Goal: Task Accomplishment & Management: Manage account settings

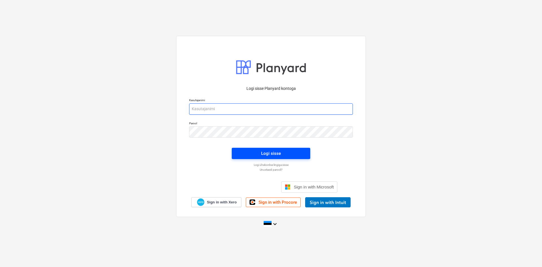
type input "[PERSON_NAME][EMAIL_ADDRESS][DOMAIN_NAME]"
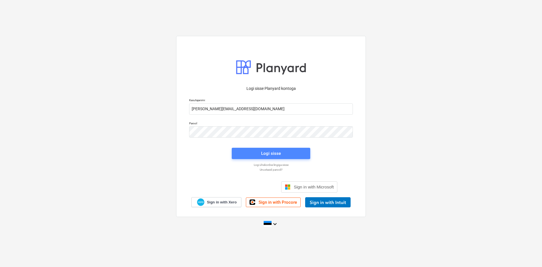
click at [274, 152] on div "Logi sisse" at bounding box center [271, 153] width 20 height 7
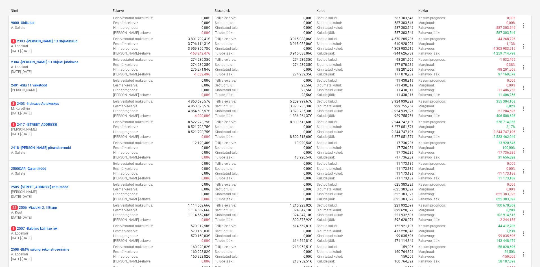
scroll to position [140, 0]
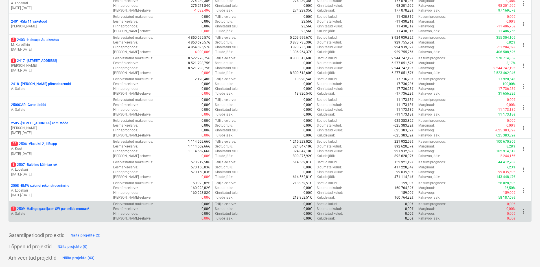
click at [62, 210] on p "4 2509 - Halinga gaasijaam SW paneelide montaaž" at bounding box center [50, 208] width 78 height 5
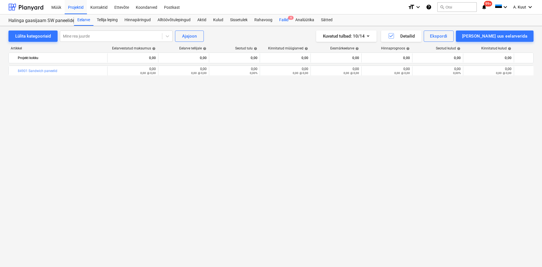
click at [282, 20] on div "Failid 4" at bounding box center [284, 19] width 16 height 11
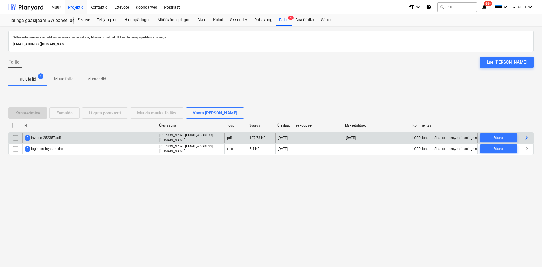
click at [54, 136] on div "2 Invoice_252357.pdf" at bounding box center [43, 137] width 36 height 5
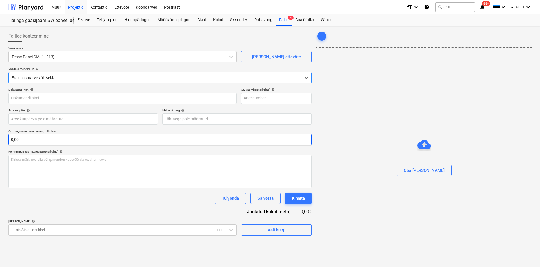
type input "Invoice_252357.pdf"
type input "[DATE]"
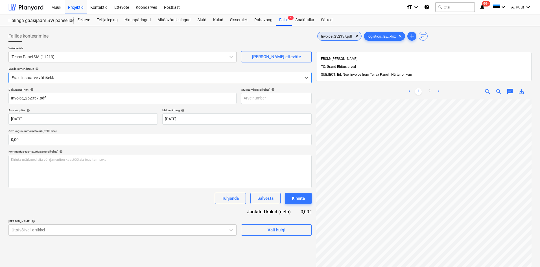
click at [341, 35] on span "Invoice_252357.pdf" at bounding box center [337, 36] width 38 height 4
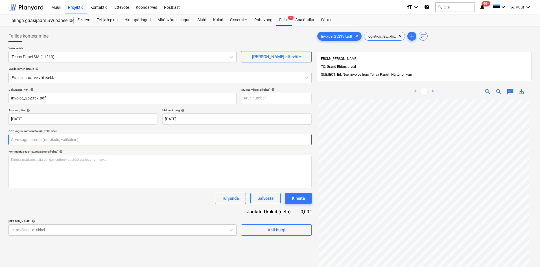
click at [30, 141] on input "text" at bounding box center [159, 139] width 303 height 11
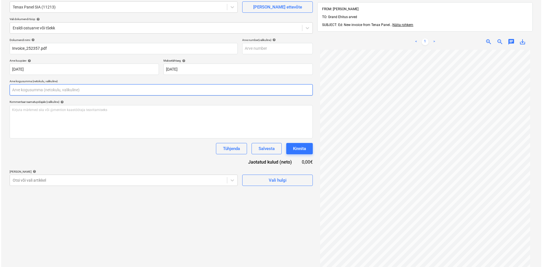
scroll to position [80, 0]
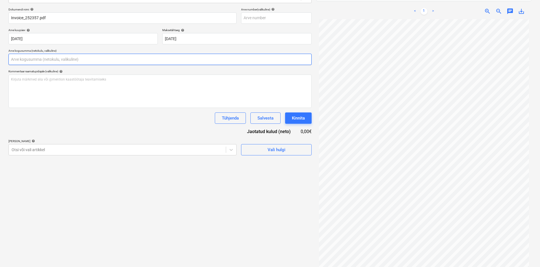
click at [21, 61] on input "text" at bounding box center [159, 59] width 303 height 11
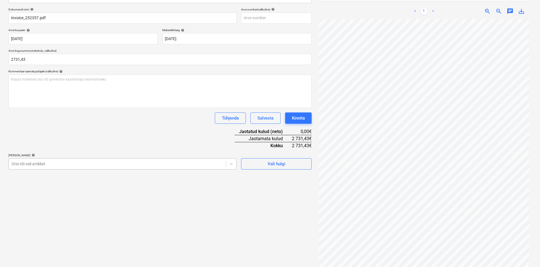
type input "2 731,43"
click at [44, 164] on div at bounding box center [117, 164] width 211 height 6
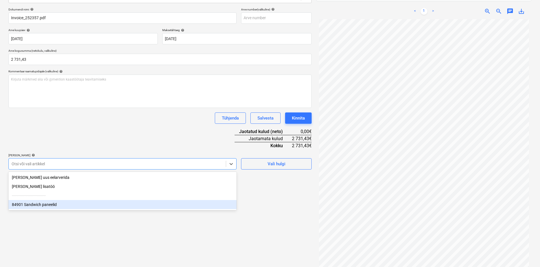
click at [41, 208] on div "84901 Sandwich paneelid" at bounding box center [122, 204] width 228 height 9
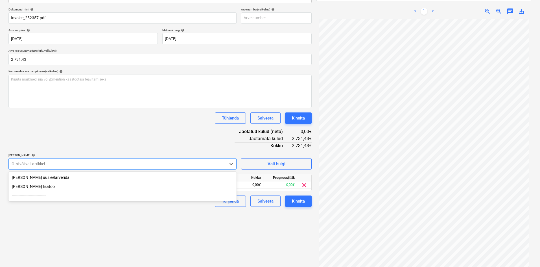
click at [122, 141] on div "Dokumendi nimi help Invoice_252357.pdf Arve number (valikuline) help Arve kuupä…" at bounding box center [159, 107] width 303 height 199
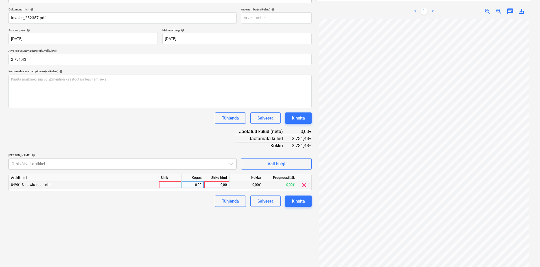
click at [224, 186] on div "0,00" at bounding box center [216, 184] width 21 height 7
type input "2731,43"
click at [198, 227] on div "Failide konteerimine Vali ettevõte Tenax Panel SIA (11213) [PERSON_NAME] uus et…" at bounding box center [160, 110] width 308 height 324
click at [303, 202] on div "Kinnita" at bounding box center [298, 200] width 13 height 7
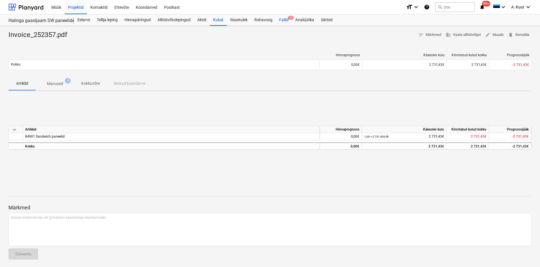
click at [287, 20] on div "Failid 2" at bounding box center [284, 19] width 16 height 11
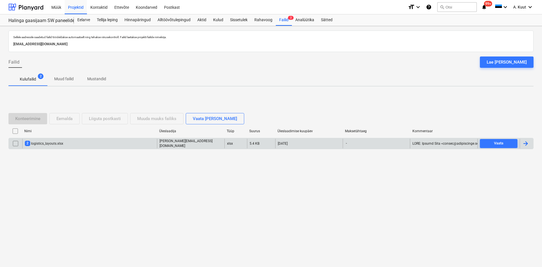
click at [51, 144] on div "2 logistics_layouts.xlsx" at bounding box center [44, 143] width 38 height 5
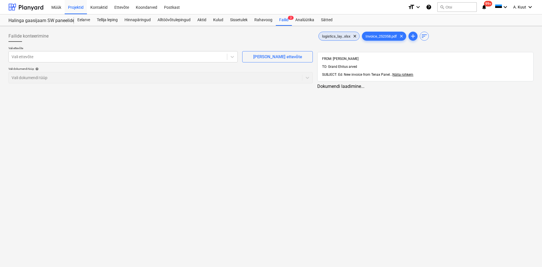
click at [335, 36] on span "logistics_lay...xlsx" at bounding box center [336, 36] width 35 height 4
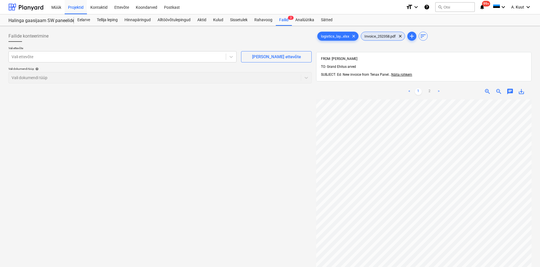
click at [385, 34] on span "Invoice_252358.pdf" at bounding box center [380, 36] width 38 height 4
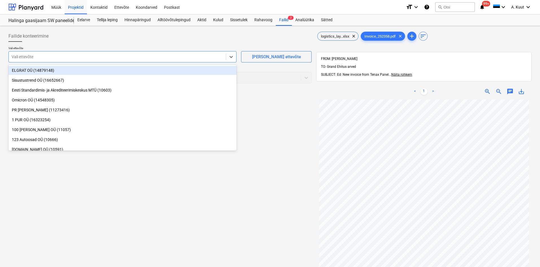
click at [34, 56] on div at bounding box center [117, 57] width 211 height 6
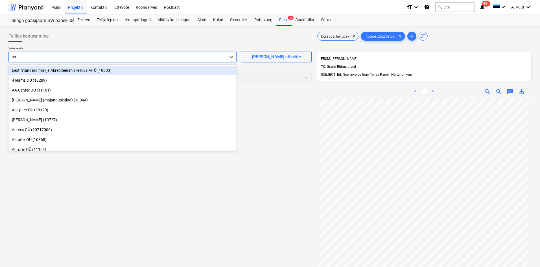
type input "[PERSON_NAME]"
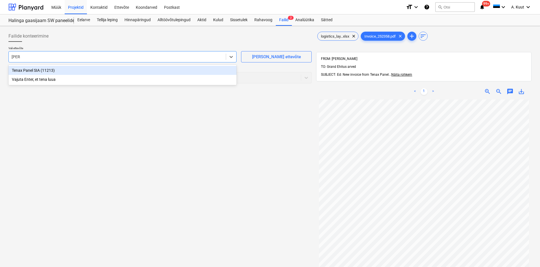
click at [31, 72] on div "Tenax Panel SIA (11213)" at bounding box center [122, 70] width 228 height 9
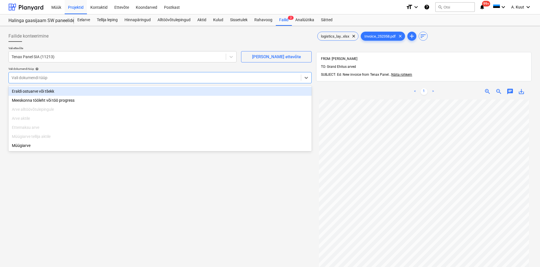
click at [30, 76] on div at bounding box center [155, 78] width 287 height 6
click at [31, 91] on div "Eraldi ostuarve või tšekk" at bounding box center [159, 91] width 303 height 9
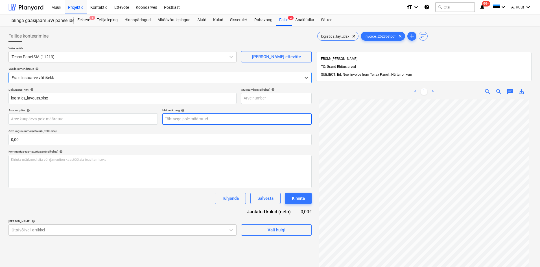
click at [168, 116] on body "Müük Projektid Kontaktid Ettevõte Koondarved Postkast format_size keyboard_arro…" at bounding box center [270, 133] width 540 height 267
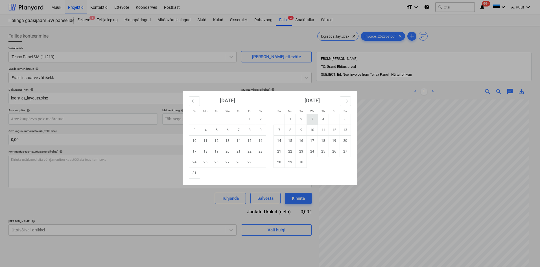
click at [313, 120] on td "3" at bounding box center [312, 119] width 11 height 11
type input "[DATE]"
click at [25, 118] on body "Müük Projektid Kontaktid Ettevõte Koondarved Postkast format_size keyboard_arro…" at bounding box center [270, 133] width 540 height 267
click at [75, 183] on div "Su Mo Tu We Th Fr Sa Su Mo Tu We Th Fr Sa [DATE] 1 2 3 4 5 6 7 8 9 10 11 12 13 …" at bounding box center [270, 133] width 540 height 267
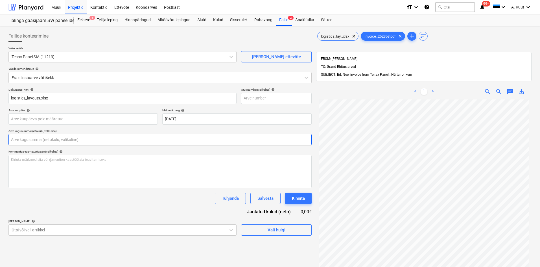
click at [19, 138] on input "text" at bounding box center [159, 139] width 303 height 11
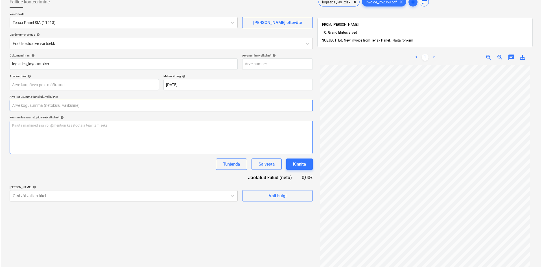
scroll to position [80, 0]
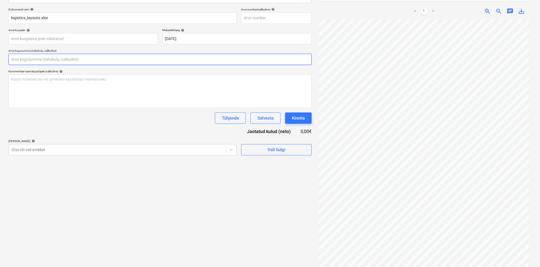
click at [17, 60] on input "text" at bounding box center [159, 59] width 303 height 11
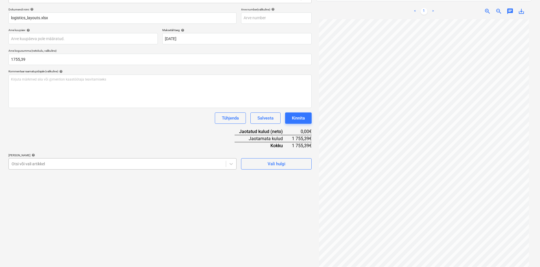
type input "1 755,39"
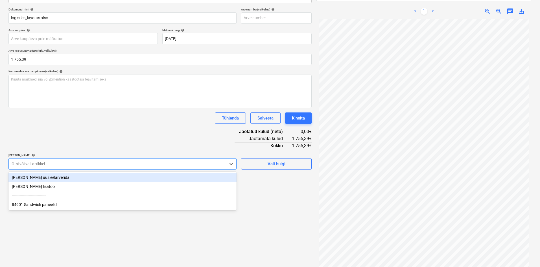
click at [54, 164] on div at bounding box center [117, 164] width 211 height 6
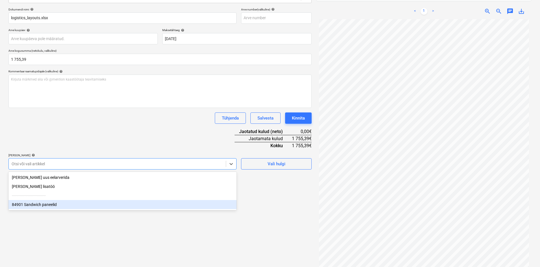
click at [32, 204] on div "84901 Sandwich paneelid" at bounding box center [122, 204] width 228 height 9
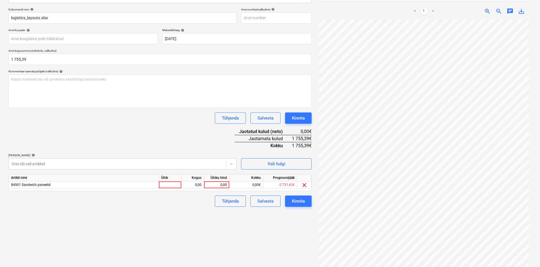
click at [125, 143] on div "Dokumendi nimi help logistics_layouts.xlsx Arve number (valikuline) help Arve k…" at bounding box center [159, 107] width 303 height 199
click at [226, 186] on div "0,00" at bounding box center [216, 184] width 21 height 7
type input "1755,39"
click at [189, 229] on div "Failide konteerimine Vali ettevõte Tenax Panel SIA (11213) [PERSON_NAME] uus et…" at bounding box center [160, 110] width 308 height 324
click at [304, 203] on div "Kinnita" at bounding box center [298, 200] width 13 height 7
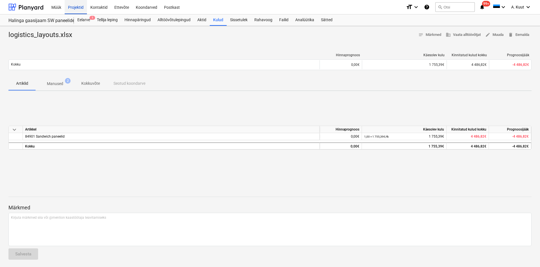
click at [84, 8] on div "Projektid" at bounding box center [76, 7] width 22 height 14
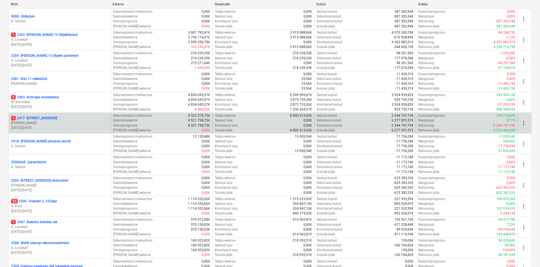
scroll to position [140, 0]
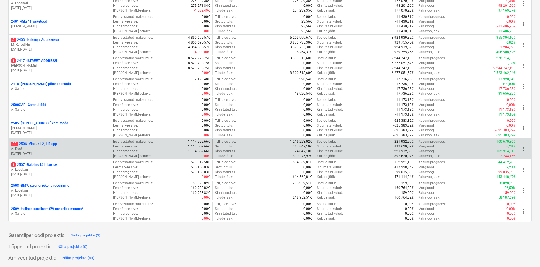
click at [39, 147] on p "A. Kuut" at bounding box center [59, 148] width 97 height 5
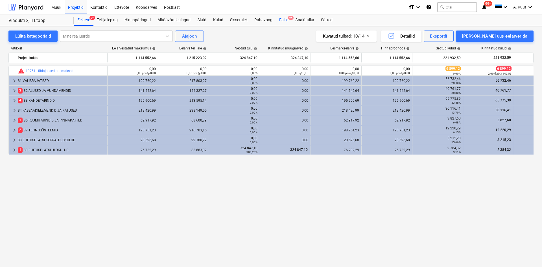
click at [283, 21] on div "Failid 9+" at bounding box center [284, 19] width 16 height 11
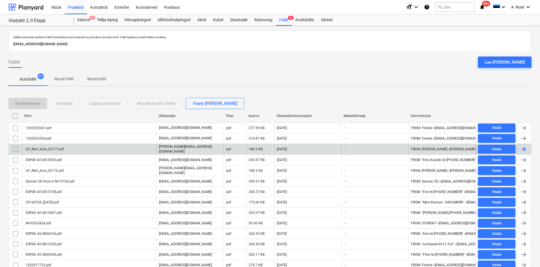
click at [59, 150] on div "UC_Rent_Arve_53177.pdf" at bounding box center [89, 149] width 134 height 10
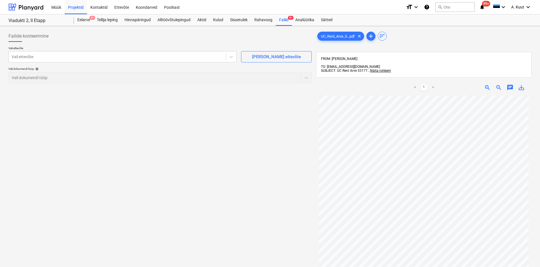
scroll to position [47, 0]
drag, startPoint x: 47, startPoint y: 58, endPoint x: 58, endPoint y: 58, distance: 10.4
click at [49, 58] on div at bounding box center [117, 57] width 211 height 6
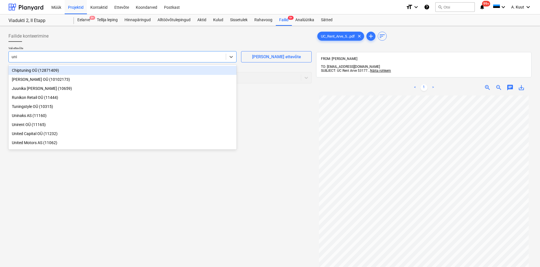
type input "unit"
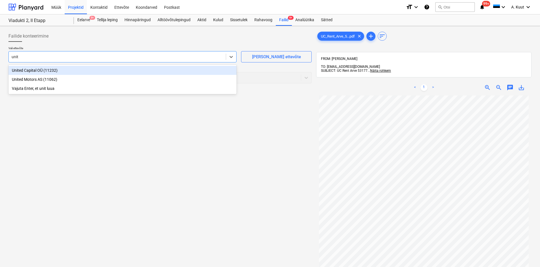
click at [36, 71] on div "United Capital OÜ (11232)" at bounding box center [122, 70] width 228 height 9
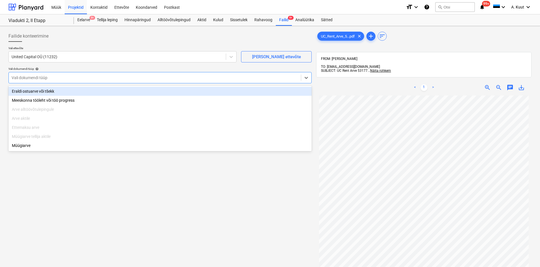
click at [39, 83] on div "Vali dokumendi tüüp" at bounding box center [159, 77] width 303 height 11
click at [34, 93] on div "Eraldi ostuarve või tšekk" at bounding box center [159, 91] width 303 height 9
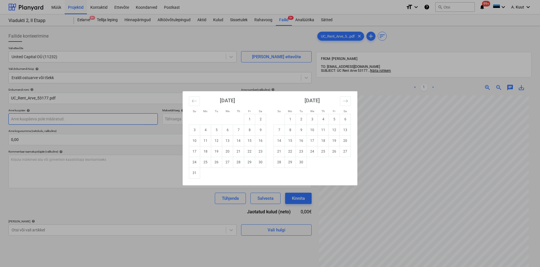
click at [23, 119] on body "Müük Projektid Kontaktid Ettevõte Koondarved Postkast format_size keyboard_arro…" at bounding box center [270, 133] width 540 height 267
drag, startPoint x: 218, startPoint y: 163, endPoint x: 193, endPoint y: 155, distance: 26.5
click at [217, 163] on td "26" at bounding box center [216, 162] width 11 height 11
type input "[DATE]"
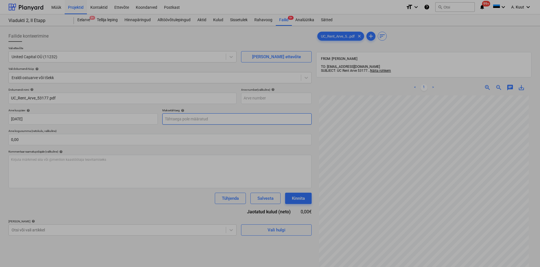
click at [176, 120] on body "Müük Projektid Kontaktid Ettevõte Koondarved Postkast format_size keyboard_arro…" at bounding box center [270, 133] width 540 height 267
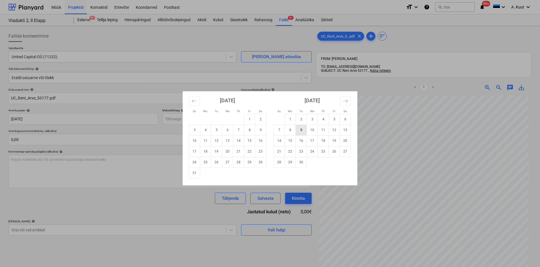
click at [302, 132] on td "9" at bounding box center [301, 130] width 11 height 11
type input "[DATE]"
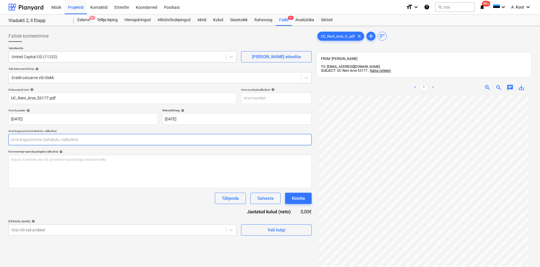
click at [35, 137] on input "text" at bounding box center [159, 139] width 303 height 11
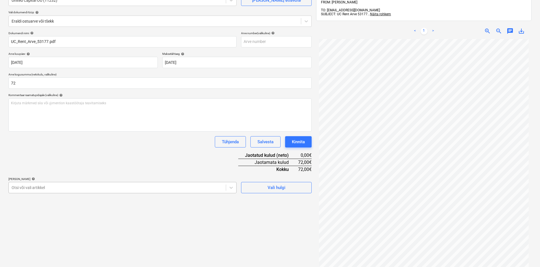
type input "72,00"
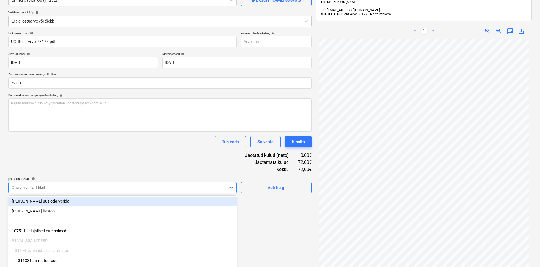
click at [46, 189] on body "Müük Projektid Kontaktid Ettevõte Koondarved Postkast format_size keyboard_arro…" at bounding box center [270, 77] width 540 height 267
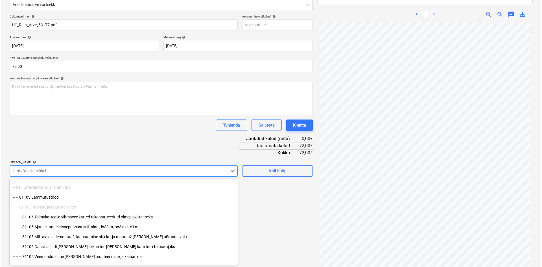
scroll to position [56, 0]
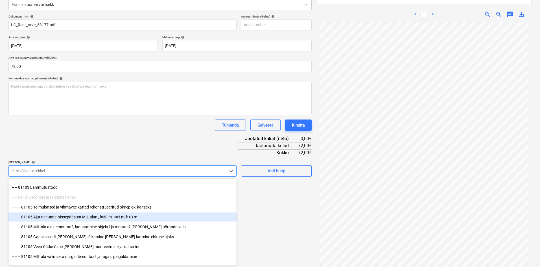
click at [90, 217] on div "-- -- -- 81105 Ajutine tunnel sissepääsust MIL alani, l=30 m, b=3 m, h=3 m" at bounding box center [122, 216] width 228 height 9
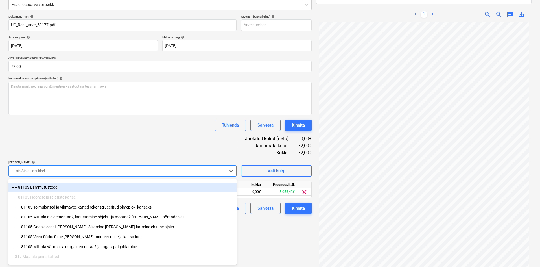
click at [159, 151] on div "Dokumendi nimi help UC_Rent_Arve_53177.pdf Arve number (valikuline) help Arve k…" at bounding box center [159, 114] width 303 height 199
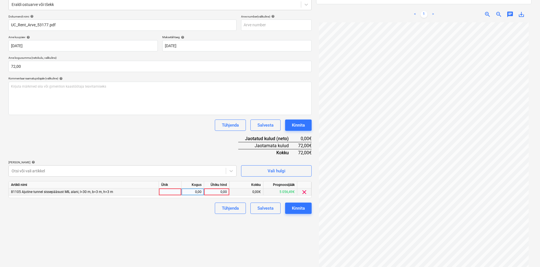
click at [225, 192] on div "0,00" at bounding box center [216, 191] width 21 height 7
type input "72"
click at [204, 234] on div "Failide konteerimine Vali ettevõte United Capital OÜ (11232) [PERSON_NAME] uus …" at bounding box center [160, 115] width 308 height 320
click at [297, 210] on div "Kinnita" at bounding box center [298, 207] width 13 height 7
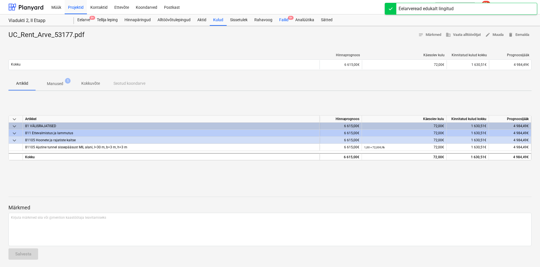
click at [286, 19] on div "Failid 9+" at bounding box center [284, 19] width 16 height 11
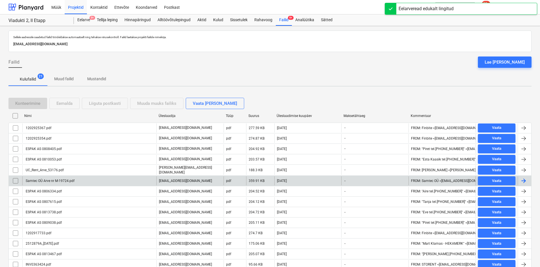
click at [57, 181] on div "Samtec OÜ Arve nr M-19724.pdf" at bounding box center [50, 181] width 50 height 4
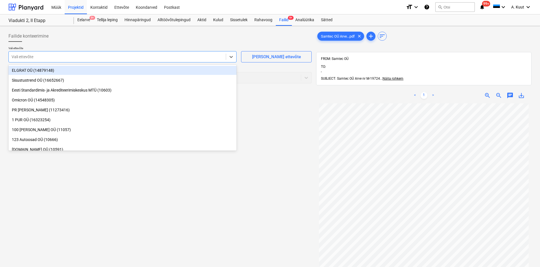
click at [25, 57] on div at bounding box center [117, 57] width 211 height 6
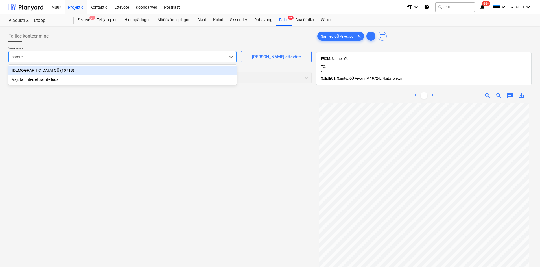
type input "samtec"
click at [19, 71] on div "[DEMOGRAPHIC_DATA] OÜ (10718)" at bounding box center [122, 70] width 228 height 9
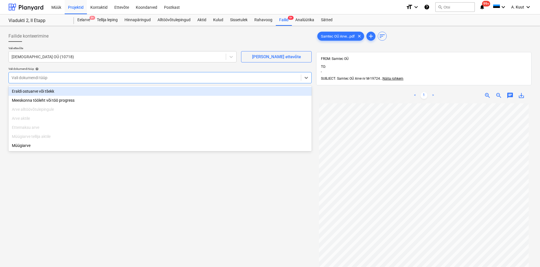
click at [27, 78] on div at bounding box center [155, 78] width 287 height 6
click at [29, 91] on div "Eraldi ostuarve või tšekk" at bounding box center [159, 91] width 303 height 9
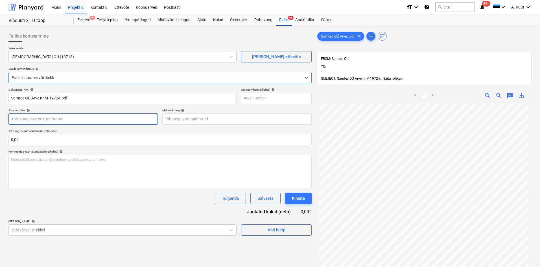
click at [29, 118] on body "Müük Projektid Kontaktid Ettevõte Koondarved Postkast format_size keyboard_arro…" at bounding box center [270, 133] width 540 height 267
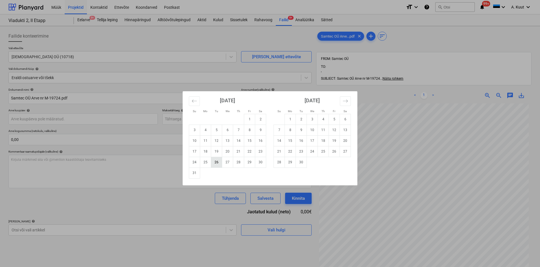
click at [215, 163] on td "26" at bounding box center [216, 162] width 11 height 11
type input "[DATE]"
click at [184, 119] on body "Müük Projektid Kontaktid Ettevõte Koondarved Postkast format_size keyboard_arro…" at bounding box center [270, 133] width 540 height 267
click at [300, 129] on td "9" at bounding box center [301, 130] width 11 height 11
type input "[DATE]"
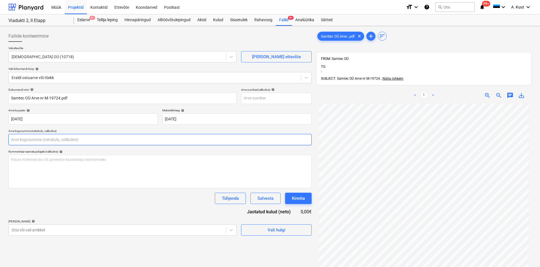
click at [103, 141] on input "text" at bounding box center [159, 139] width 303 height 11
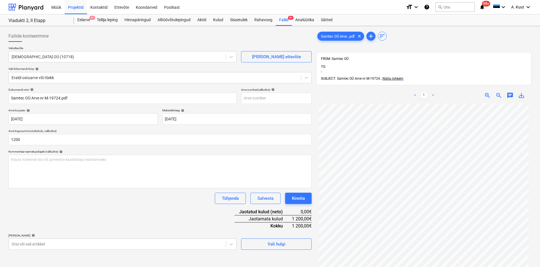
type input "1 200,00"
click at [128, 211] on div "Dokumendi nimi help Samtec OÜ Arve nr M-19724.pdf Arve number (valikuline) help…" at bounding box center [159, 169] width 303 height 162
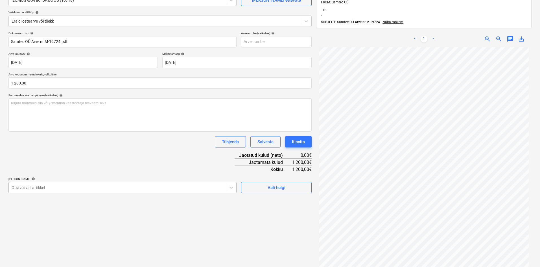
scroll to position [73, 0]
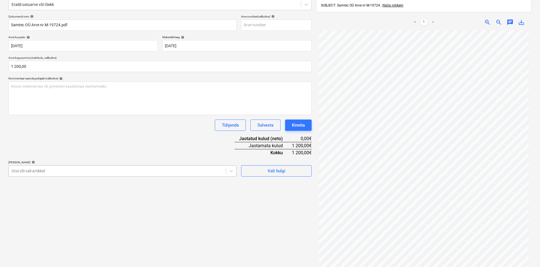
click at [50, 188] on body "Müük Projektid Kontaktid Ettevõte Koondarved Postkast format_size keyboard_arro…" at bounding box center [270, 60] width 540 height 267
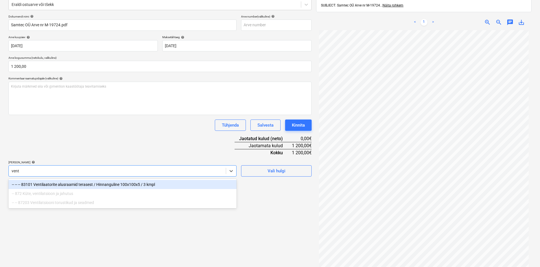
type input "ven"
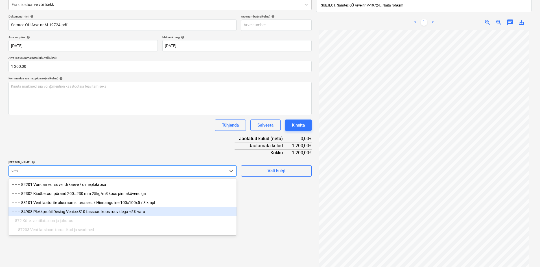
click at [66, 222] on div "-- 872 Küte, ventilatsioon ja jahutus" at bounding box center [122, 220] width 228 height 9
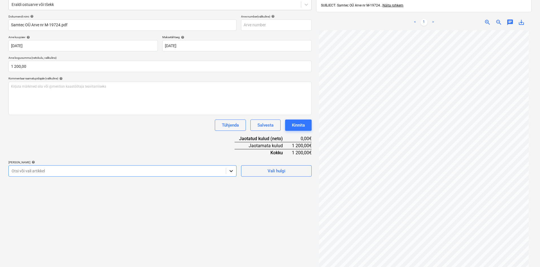
click at [233, 171] on icon at bounding box center [231, 171] width 6 height 6
click at [234, 171] on div at bounding box center [231, 171] width 10 height 10
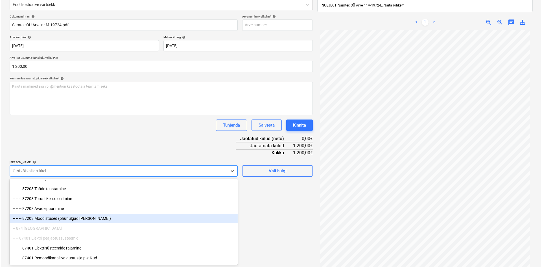
scroll to position [2033, 0]
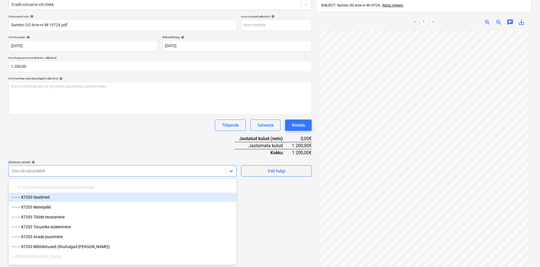
click at [36, 197] on div "-- -- -- 87203 Seadmed" at bounding box center [122, 197] width 228 height 9
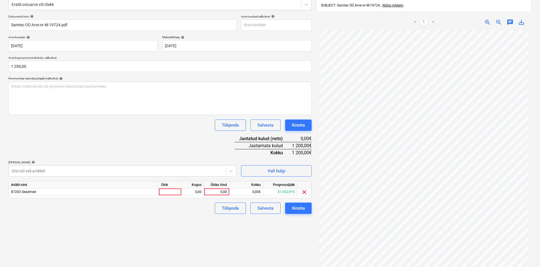
click at [87, 154] on div "Dokumendi nimi help Samtec OÜ Arve nr M-19724.pdf Arve number (valikuline) help…" at bounding box center [159, 114] width 303 height 199
click at [226, 191] on div "0,00" at bounding box center [216, 191] width 21 height 7
type input "1200"
click at [206, 241] on div "Failide konteerimine Vali ettevõte Samtec OÜ (10718) [PERSON_NAME] uus ettevõte…" at bounding box center [160, 119] width 308 height 328
click at [299, 207] on div "Kinnita" at bounding box center [298, 207] width 13 height 7
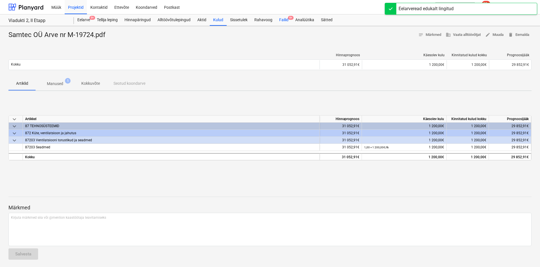
click at [288, 20] on div "Failid 9+" at bounding box center [284, 19] width 16 height 11
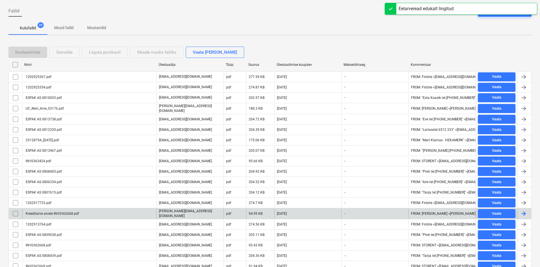
scroll to position [85, 0]
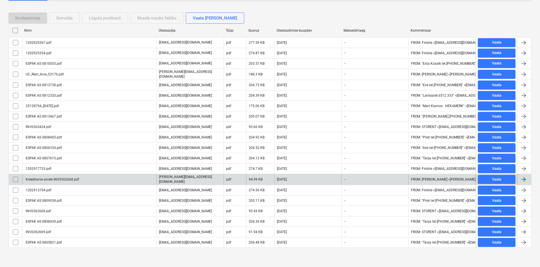
click at [58, 179] on div "Kreeditarve arvele INV0362668.pdf" at bounding box center [52, 179] width 54 height 4
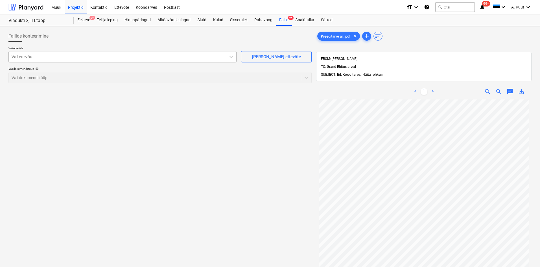
click at [50, 58] on div at bounding box center [117, 57] width 211 height 6
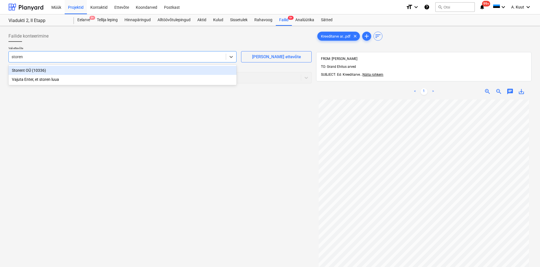
type input "storent"
click at [17, 70] on div "Storent OÜ (10336)" at bounding box center [122, 70] width 228 height 9
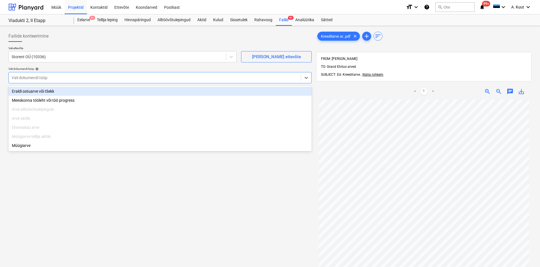
click at [30, 79] on div at bounding box center [155, 78] width 287 height 6
click at [30, 91] on div "Eraldi ostuarve või tšekk" at bounding box center [159, 91] width 303 height 9
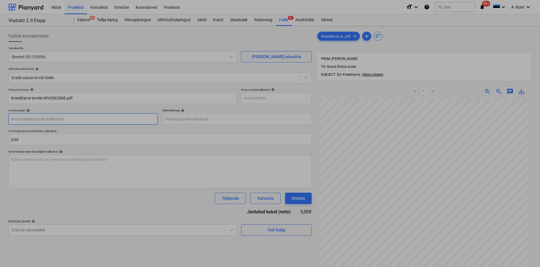
click at [33, 118] on body "Müük Projektid Kontaktid Ettevõte Koondarved Postkast format_size keyboard_arro…" at bounding box center [270, 133] width 540 height 267
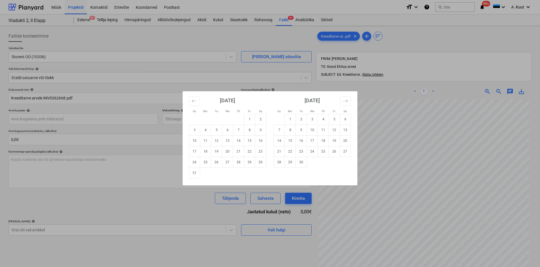
click at [80, 218] on div "Su Mo Tu We Th Fr Sa Su Mo Tu We Th Fr Sa [DATE] 1 2 3 4 5 6 7 8 9 10 11 12 13 …" at bounding box center [270, 133] width 540 height 267
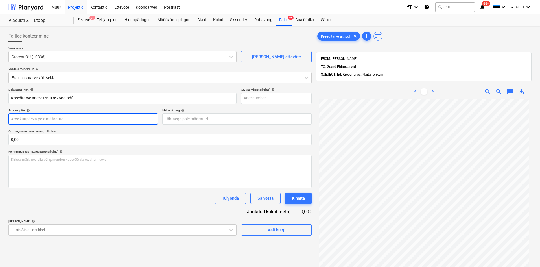
click at [24, 119] on body "Müük Projektid Kontaktid Ettevõte Koondarved Postkast format_size keyboard_arro…" at bounding box center [270, 133] width 540 height 267
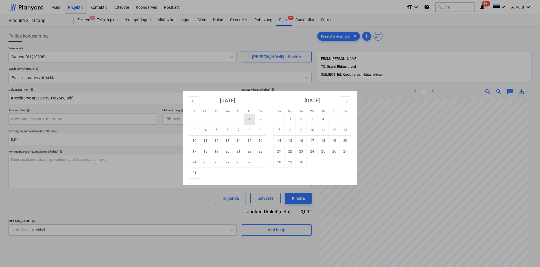
click at [248, 120] on td "1" at bounding box center [249, 119] width 11 height 11
click at [58, 120] on body "Müük Projektid Kontaktid Ettevõte Koondarved Postkast format_size keyboard_arro…" at bounding box center [270, 133] width 540 height 267
click at [249, 141] on td "15" at bounding box center [249, 140] width 11 height 11
type input "[DATE]"
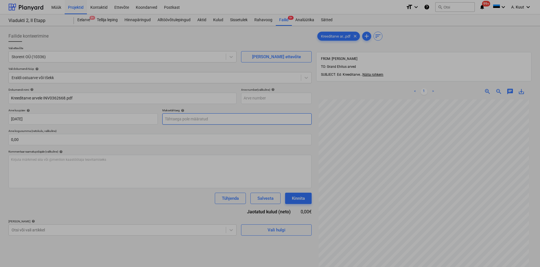
click at [194, 121] on body "Müük Projektid Kontaktid Ettevõte Koondarved Postkast format_size keyboard_arro…" at bounding box center [270, 133] width 540 height 267
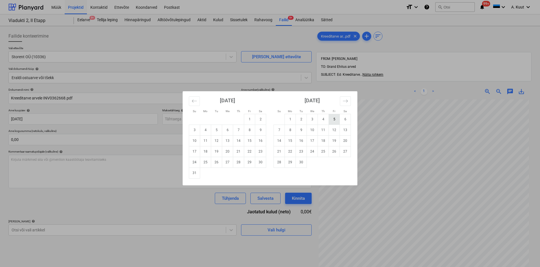
click at [333, 122] on td "5" at bounding box center [334, 119] width 11 height 11
type input "[DATE]"
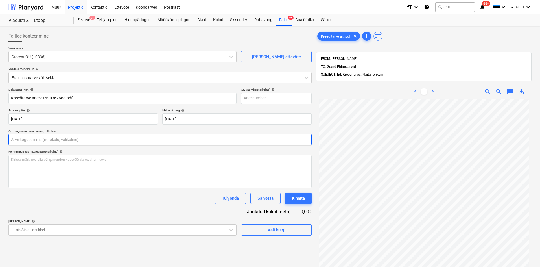
click at [39, 138] on input "text" at bounding box center [159, 139] width 303 height 11
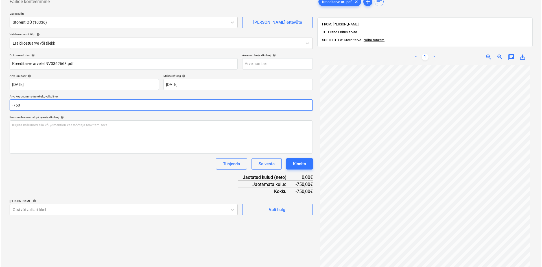
scroll to position [80, 0]
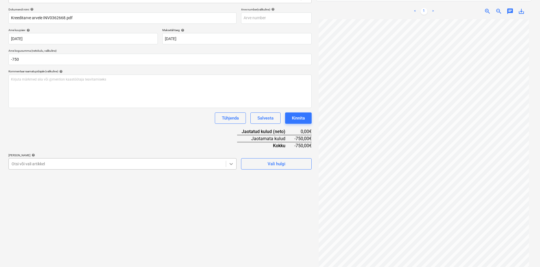
type input "-750,00"
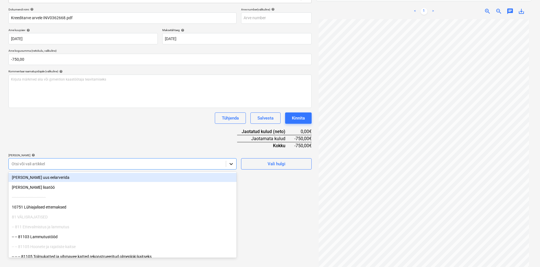
click at [232, 165] on icon at bounding box center [231, 164] width 6 height 6
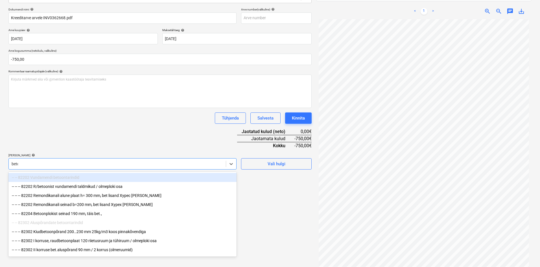
type input "betoo"
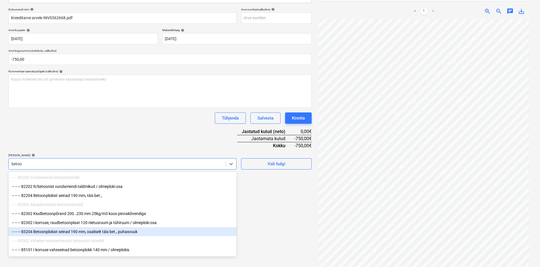
click at [63, 233] on div "-- -- -- 83204 Betoonplokist seinad 190 mm, osaliselt täis bet., puhasvuuk" at bounding box center [122, 231] width 228 height 9
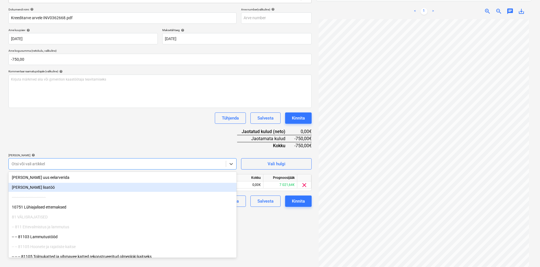
click at [125, 130] on div "Dokumendi nimi help Kreeditarve arvele INV0362668.pdf Arve number (valikuline) …" at bounding box center [159, 107] width 303 height 199
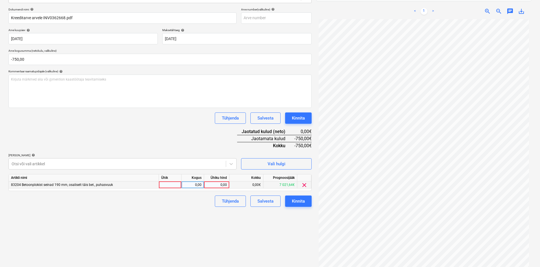
click at [192, 186] on div "0,00" at bounding box center [193, 184] width 18 height 7
type input "-1"
click at [177, 186] on div at bounding box center [170, 184] width 23 height 7
type input "tk"
click at [220, 185] on div "0,00" at bounding box center [216, 184] width 21 height 7
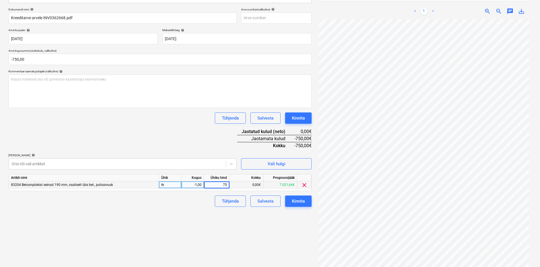
type input "750"
click at [187, 250] on div "Failide konteerimine Vali ettevõte Storent OÜ (10336) [PERSON_NAME] uus ettevõt…" at bounding box center [160, 110] width 308 height 324
click at [307, 201] on button "Kinnita" at bounding box center [298, 200] width 27 height 11
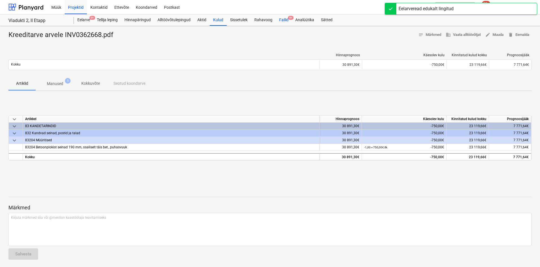
drag, startPoint x: 287, startPoint y: 24, endPoint x: 285, endPoint y: 19, distance: 4.9
click at [287, 24] on div "Failid 9+" at bounding box center [284, 19] width 16 height 11
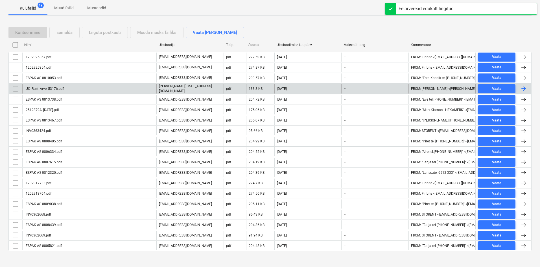
scroll to position [75, 0]
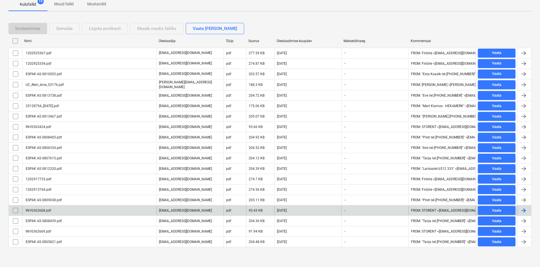
click at [51, 210] on div "INV0362668.pdf" at bounding box center [89, 210] width 134 height 9
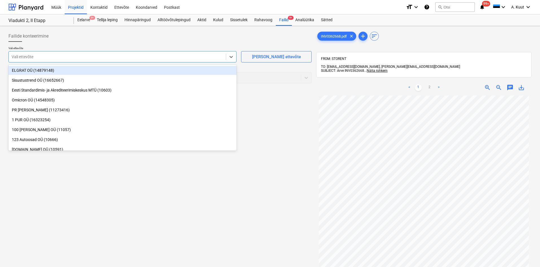
click at [30, 57] on div at bounding box center [117, 57] width 211 height 6
click at [34, 56] on div at bounding box center [117, 57] width 211 height 6
type input "stor"
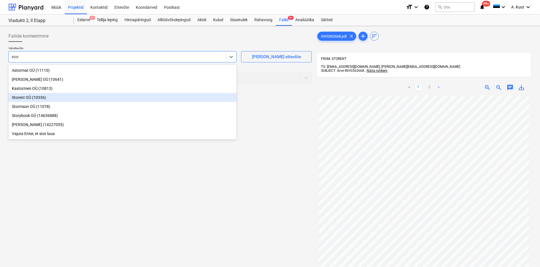
click at [17, 99] on div "Storent OÜ (10336)" at bounding box center [122, 97] width 228 height 9
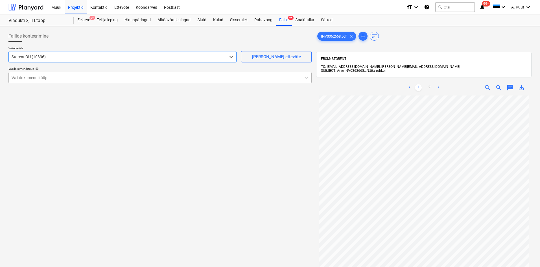
click at [35, 79] on div at bounding box center [155, 78] width 287 height 6
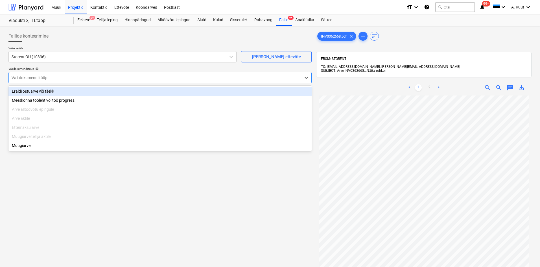
click at [35, 93] on div "Eraldi ostuarve või tšekk" at bounding box center [159, 91] width 303 height 9
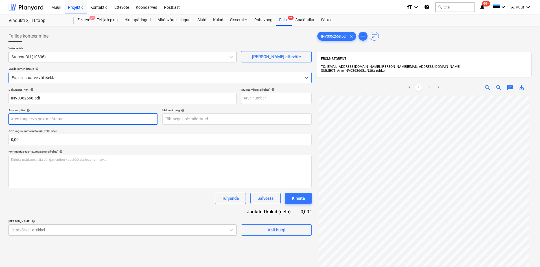
click at [36, 116] on body "Müük Projektid Kontaktid Ettevõte Koondarved Postkast format_size keyboard_arro…" at bounding box center [270, 133] width 540 height 267
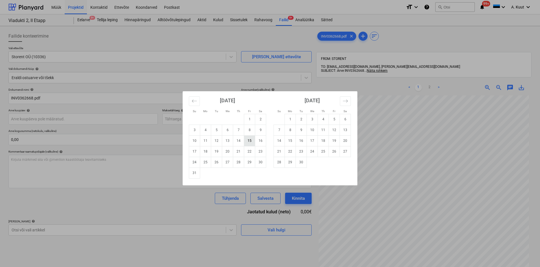
click at [250, 143] on td "15" at bounding box center [249, 140] width 11 height 11
type input "[DATE]"
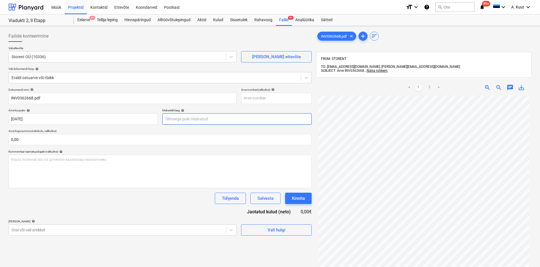
click at [197, 119] on body "Müük Projektid Kontaktid Ettevõte Koondarved Postkast format_size keyboard_arro…" at bounding box center [270, 133] width 540 height 267
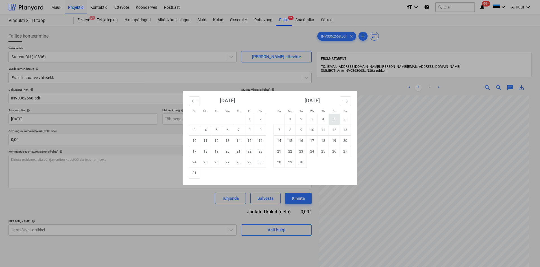
click at [336, 118] on td "5" at bounding box center [334, 119] width 11 height 11
type input "[DATE]"
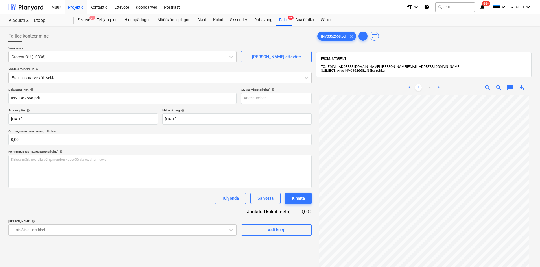
scroll to position [48, 0]
click at [430, 84] on link "2" at bounding box center [429, 87] width 7 height 7
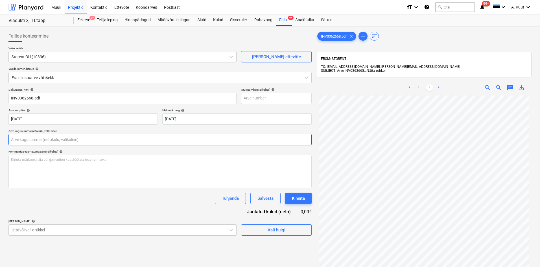
click at [24, 141] on input "text" at bounding box center [159, 139] width 303 height 11
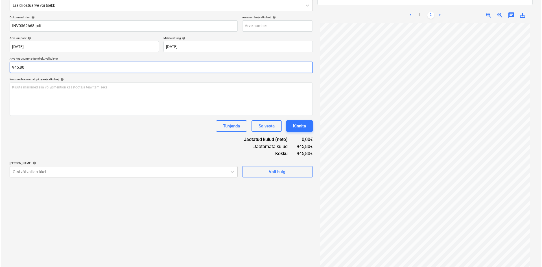
scroll to position [80, 0]
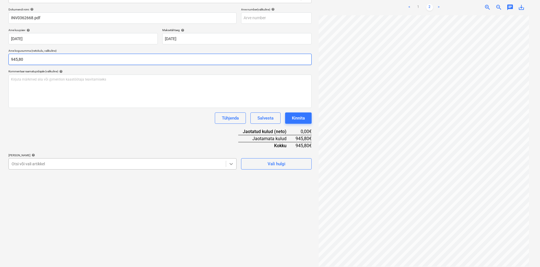
type input "945,80"
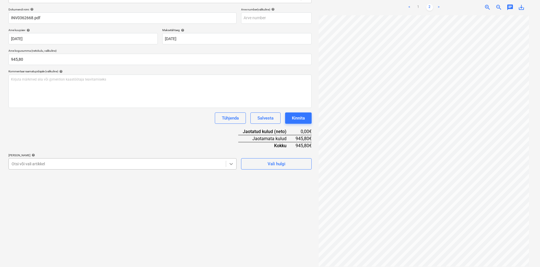
click at [229, 164] on icon at bounding box center [231, 164] width 6 height 6
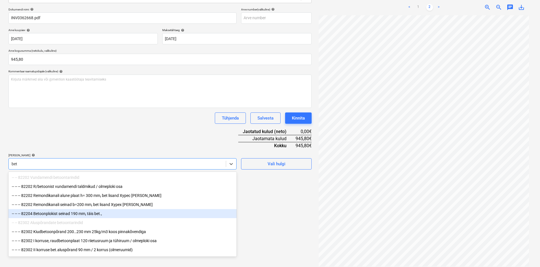
type input "beto"
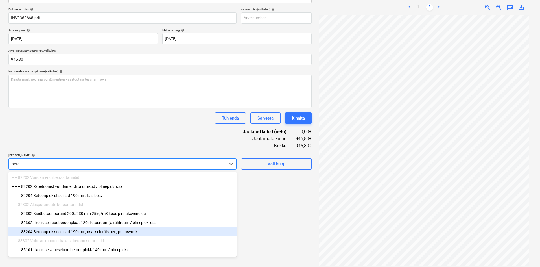
click at [70, 234] on div "-- -- -- 83204 Betoonplokist seinad 190 mm, osaliselt täis bet., puhasvuuk" at bounding box center [122, 231] width 228 height 9
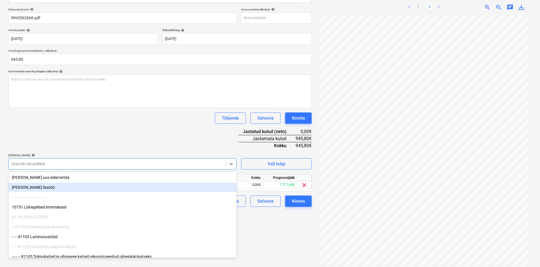
click at [144, 149] on div "Dokumendi nimi help INV0362668.pdf Arve number (valikuline) help Arve kuupäev h…" at bounding box center [159, 107] width 303 height 199
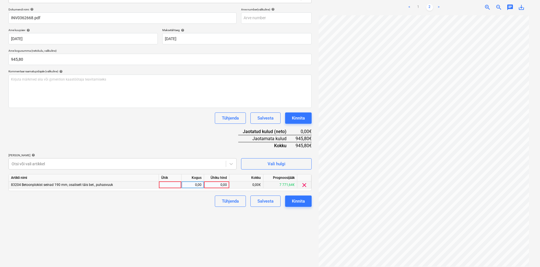
click at [222, 184] on div "0,00" at bounding box center [216, 184] width 21 height 7
type input "645,80"
click at [201, 213] on div "Failide konteerimine Vali ettevõte Storent OÜ (10336) [PERSON_NAME] uus ettevõt…" at bounding box center [160, 108] width 308 height 320
click at [304, 201] on div "Kinnita" at bounding box center [298, 200] width 13 height 7
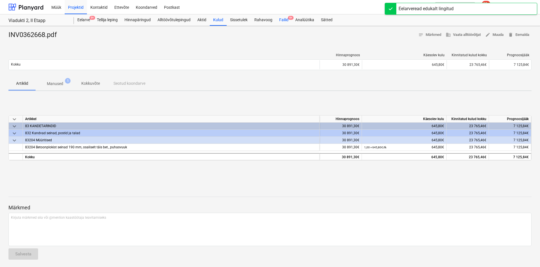
click at [282, 20] on div "Failid 9+" at bounding box center [284, 19] width 16 height 11
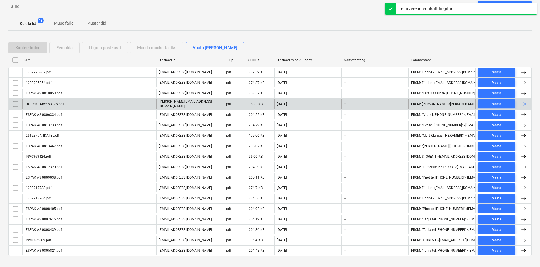
scroll to position [56, 0]
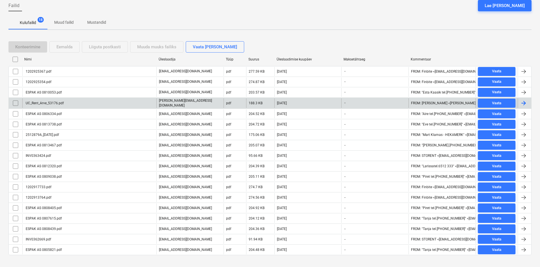
click at [48, 101] on div "UC_Rent_Arve_53176.pdf" at bounding box center [44, 103] width 39 height 4
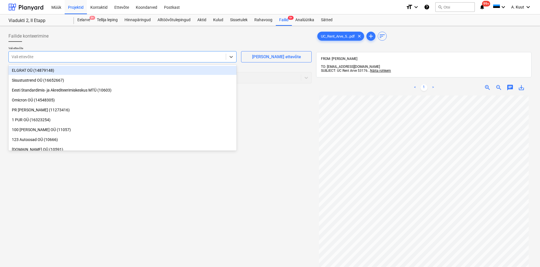
click at [22, 55] on div at bounding box center [117, 57] width 211 height 6
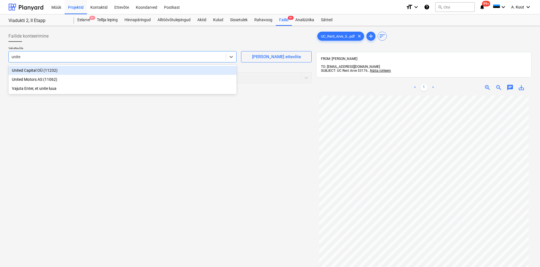
type input "united"
click at [23, 70] on div "United Capital OÜ (11232)" at bounding box center [122, 70] width 228 height 9
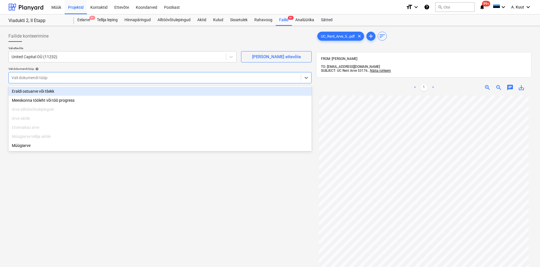
click at [29, 80] on div at bounding box center [155, 78] width 287 height 6
click at [32, 92] on div "Eraldi ostuarve või tšekk" at bounding box center [159, 91] width 303 height 9
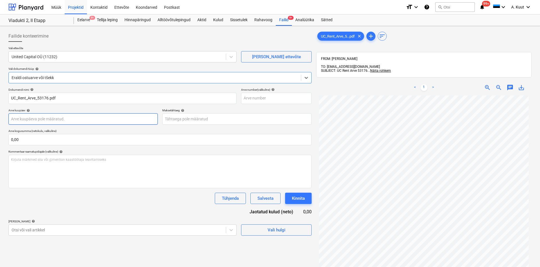
click at [30, 121] on body "Müük Projektid Kontaktid Ettevõte Koondarved Postkast format_size keyboard_arro…" at bounding box center [270, 133] width 540 height 267
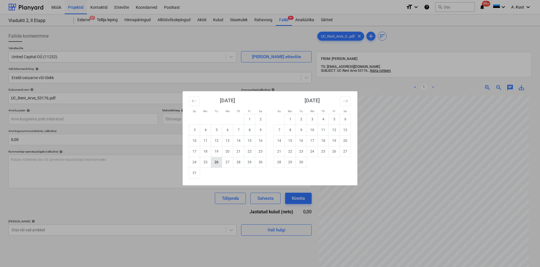
click at [211, 162] on td "26" at bounding box center [216, 162] width 11 height 11
type input "[DATE]"
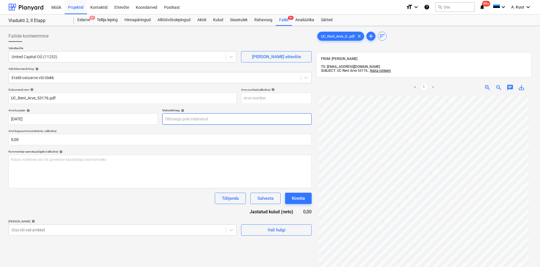
click at [191, 121] on body "Müük Projektid Kontaktid Ettevõte Koondarved Postkast format_size keyboard_arro…" at bounding box center [270, 133] width 540 height 267
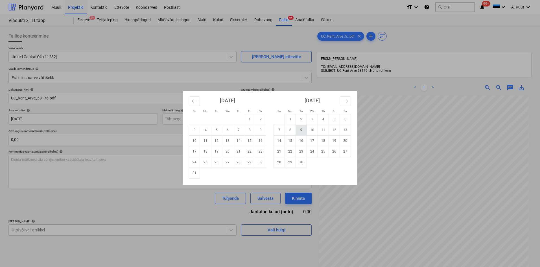
click at [304, 131] on td "9" at bounding box center [301, 130] width 11 height 11
type input "[DATE]"
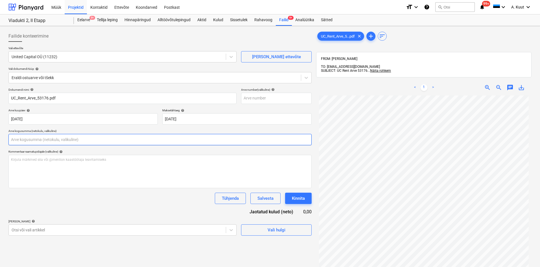
click at [53, 138] on input "text" at bounding box center [159, 139] width 303 height 11
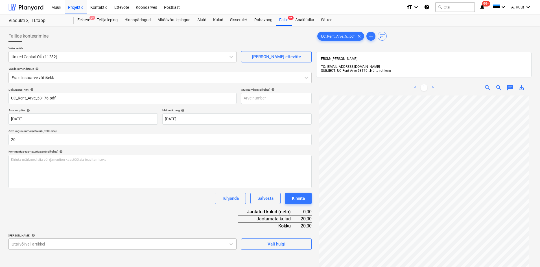
type input "20,00"
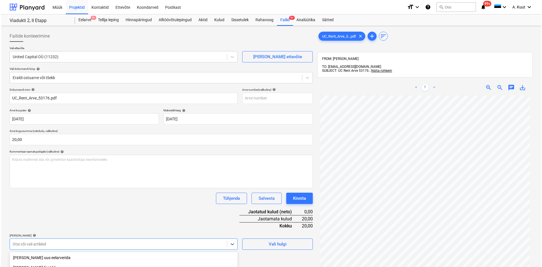
scroll to position [73, 0]
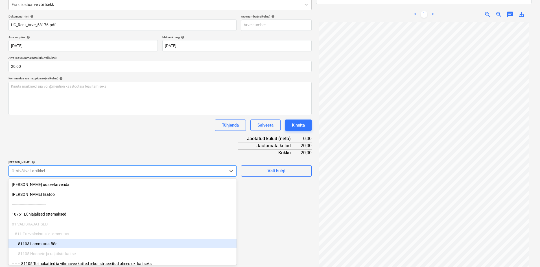
click at [58, 194] on body "Müük Projektid Kontaktid Ettevõte Koondarved Postkast format_size keyboard_arro…" at bounding box center [270, 60] width 540 height 267
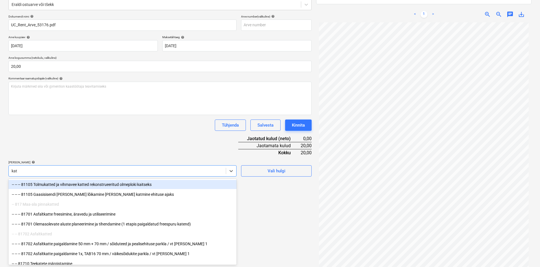
type input "katu"
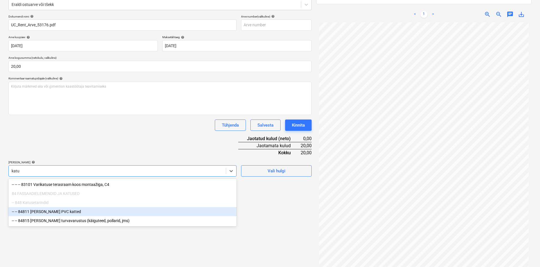
click at [52, 212] on div "-- -- 84811 [PERSON_NAME] PVC katted" at bounding box center [122, 211] width 228 height 9
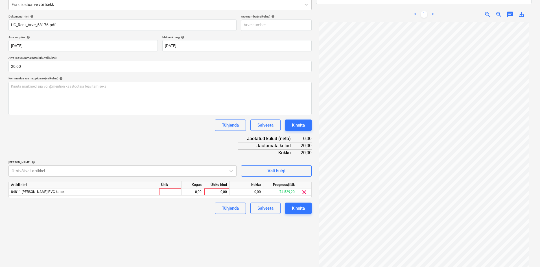
click at [114, 156] on div "Dokumendi nimi help UC_Rent_Arve_53176.pdf Arve number (valikuline) help Arve k…" at bounding box center [159, 114] width 303 height 199
click at [227, 192] on div "0,00" at bounding box center [216, 191] width 25 height 7
type input "20"
click at [202, 222] on div "Failide konteerimine Vali ettevõte United Capital OÜ (11232) [PERSON_NAME] uus …" at bounding box center [160, 115] width 308 height 320
click at [303, 210] on div "Kinnita" at bounding box center [298, 207] width 13 height 7
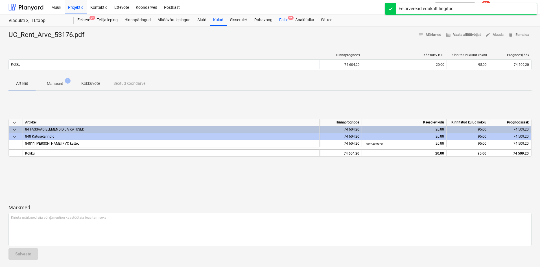
click at [282, 19] on div "Failid 9+" at bounding box center [284, 19] width 16 height 11
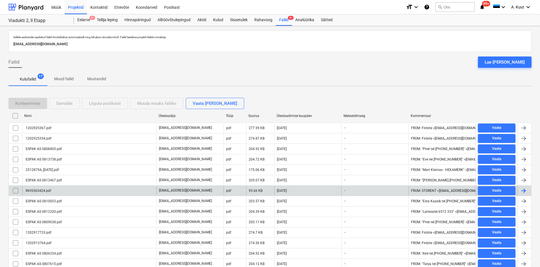
click at [37, 191] on div "INV0363424.pdf" at bounding box center [38, 191] width 26 height 4
click at [14, 191] on input "checkbox" at bounding box center [15, 190] width 9 height 9
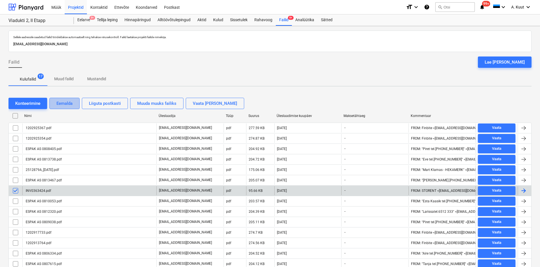
click at [67, 103] on div "Eemalda" at bounding box center [64, 103] width 16 height 7
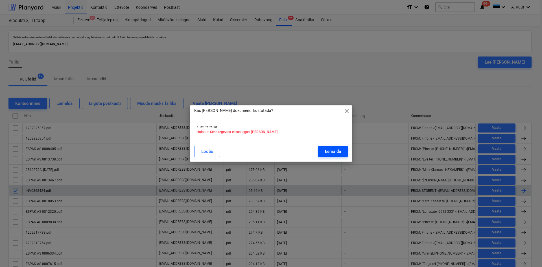
click at [337, 150] on div "Eemalda" at bounding box center [333, 151] width 16 height 7
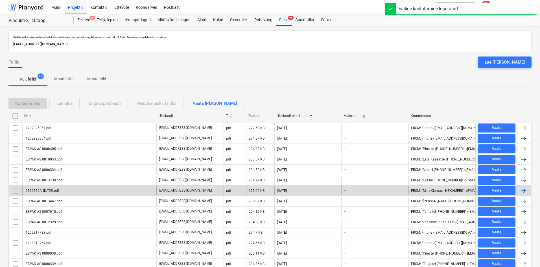
click at [59, 192] on div "2512879A_[DATE].pdf" at bounding box center [42, 191] width 34 height 4
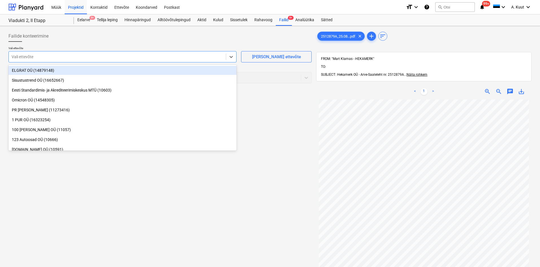
click at [66, 60] on div "Vali ettevõte" at bounding box center [117, 57] width 217 height 8
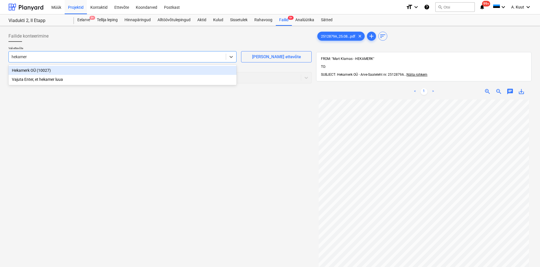
type input "hekame"
click at [23, 72] on div "Hekamerk OÜ (10027)" at bounding box center [122, 70] width 228 height 9
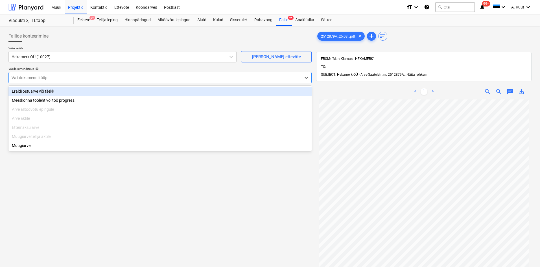
click at [49, 78] on div at bounding box center [155, 78] width 287 height 6
click at [45, 92] on div "Eraldi ostuarve või tšekk" at bounding box center [159, 91] width 303 height 9
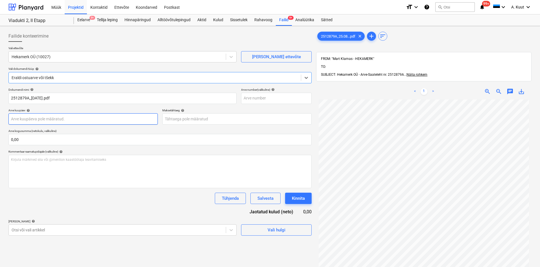
click at [32, 123] on body "Müük Projektid Kontaktid Ettevõte Koondarved Postkast format_size keyboard_arro…" at bounding box center [270, 133] width 540 height 267
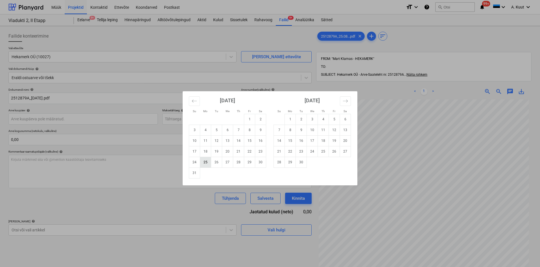
click at [208, 166] on td "25" at bounding box center [205, 162] width 11 height 11
type input "[DATE]"
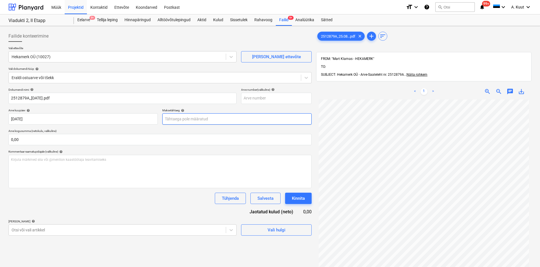
click at [184, 120] on body "Müük Projektid Kontaktid Ettevõte Koondarved Postkast format_size keyboard_arro…" at bounding box center [270, 133] width 540 height 267
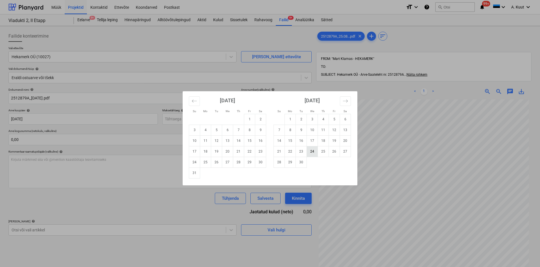
click at [315, 152] on td "24" at bounding box center [312, 151] width 11 height 11
type input "[DATE]"
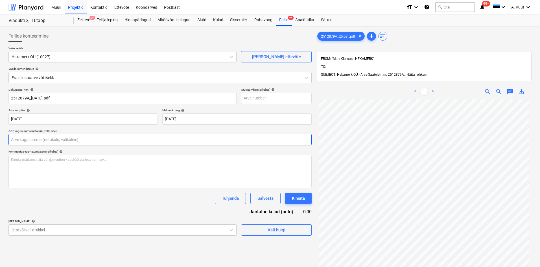
click at [38, 141] on input "text" at bounding box center [159, 139] width 303 height 11
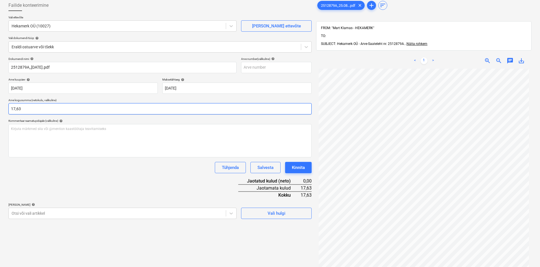
scroll to position [56, 0]
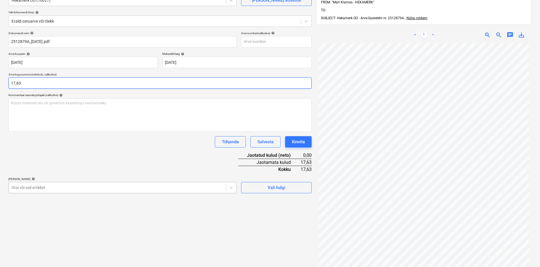
type input "17,63"
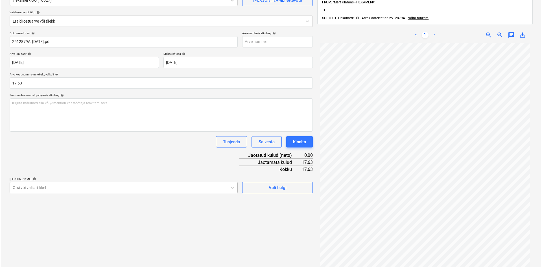
scroll to position [73, 0]
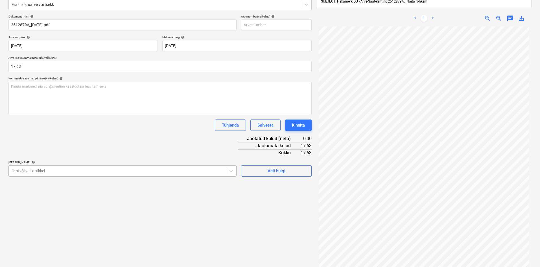
click at [111, 189] on body "Müük Projektid Kontaktid Ettevõte Koondarved Postkast format_size keyboard_arro…" at bounding box center [270, 60] width 540 height 267
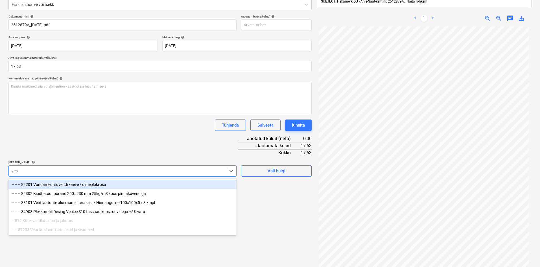
type input "vent"
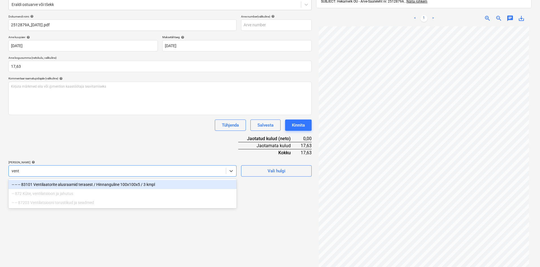
click at [81, 184] on div "-- -- -- 83101 Ventilaatorite alusraamid terasest / Hinnanguline 100x100x5 / 3 …" at bounding box center [122, 184] width 228 height 9
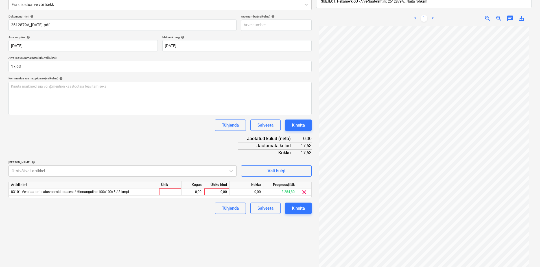
click at [135, 137] on div "Dokumendi nimi help 2512879A_[DATE].pdf Arve number (valikuline) help Arve kuup…" at bounding box center [159, 114] width 303 height 199
click at [225, 192] on div "0,00" at bounding box center [216, 191] width 21 height 7
type input "17,63"
click at [150, 239] on div "Failide konteerimine Vali ettevõte Hekamerk OÜ (10027) [PERSON_NAME] uus ettevõ…" at bounding box center [160, 117] width 308 height 324
click at [300, 208] on div "Kinnita" at bounding box center [298, 207] width 13 height 7
